Goal: Complete application form: Complete application form

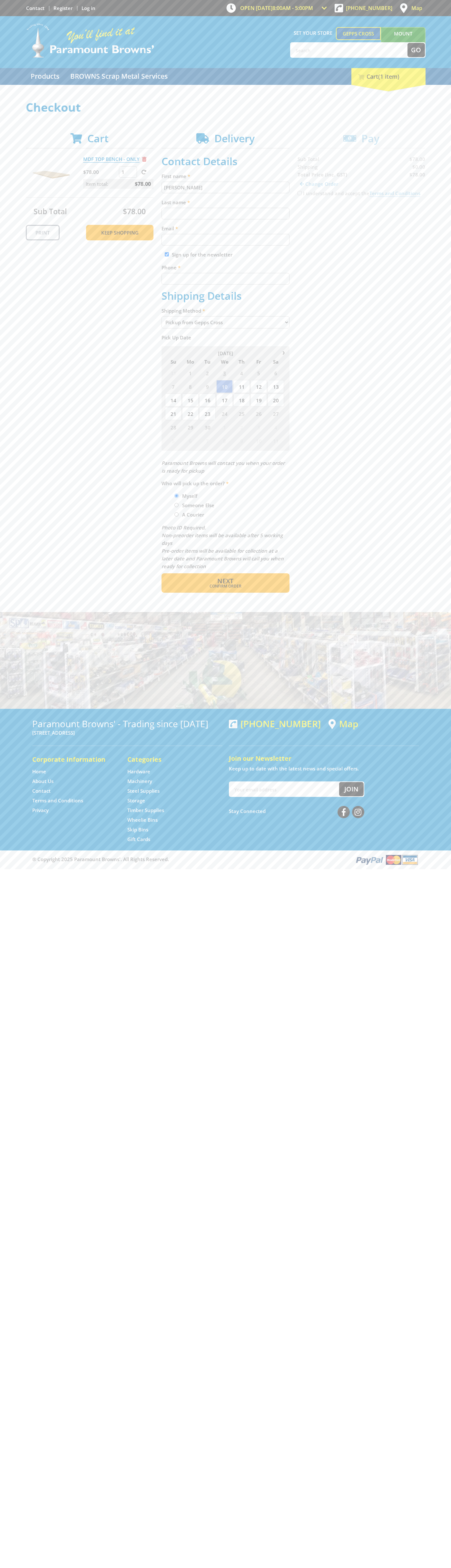
type input "[PERSON_NAME]"
type input "[EMAIL_ADDRESS][DOMAIN_NAME]"
type input "0293744000"
click at [226, 581] on span "Next" at bounding box center [226, 581] width 16 height 9
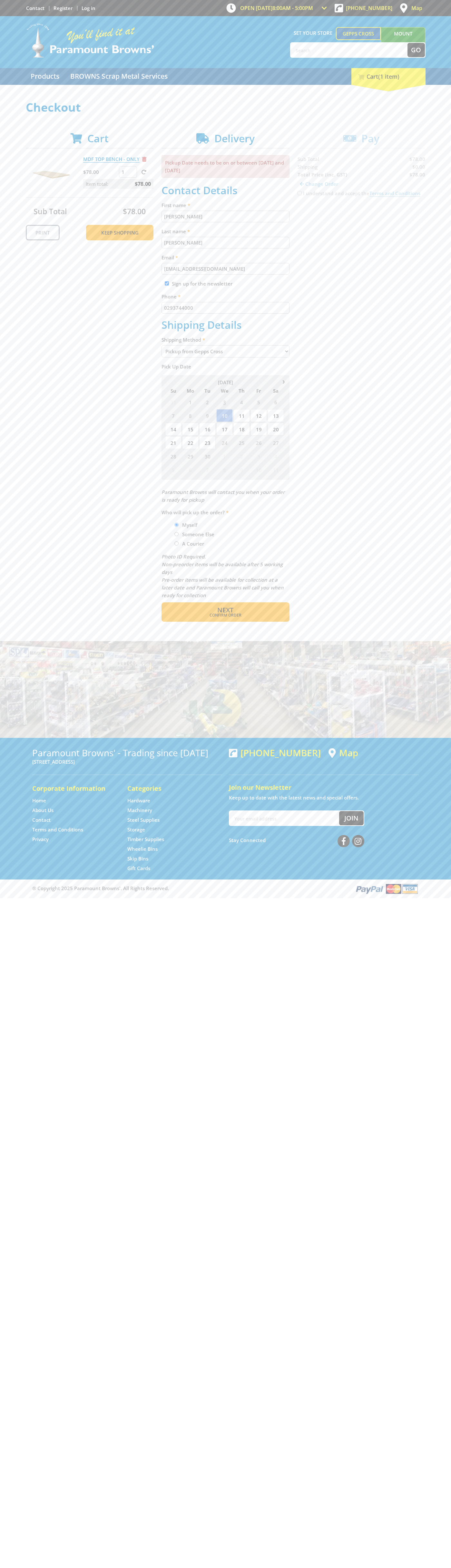
type input "[PERSON_NAME]"
click at [226, 615] on span "Confirm order" at bounding box center [226, 615] width 100 height 4
click at [226, 611] on span "Next" at bounding box center [226, 610] width 16 height 9
